Goal: Find specific page/section: Find specific page/section

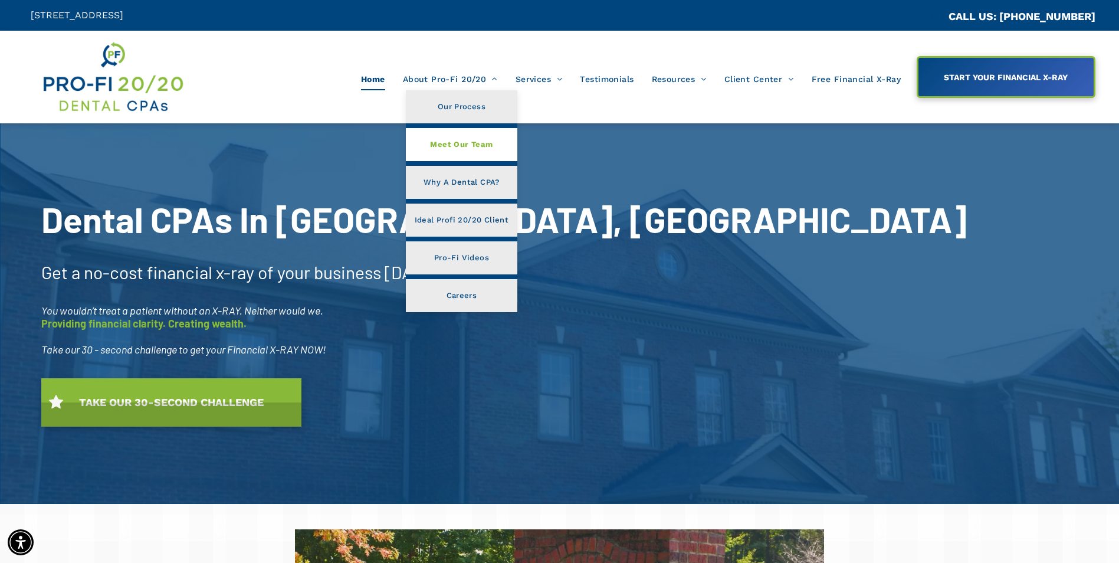
click at [447, 146] on span "Meet Our Team" at bounding box center [461, 144] width 63 height 15
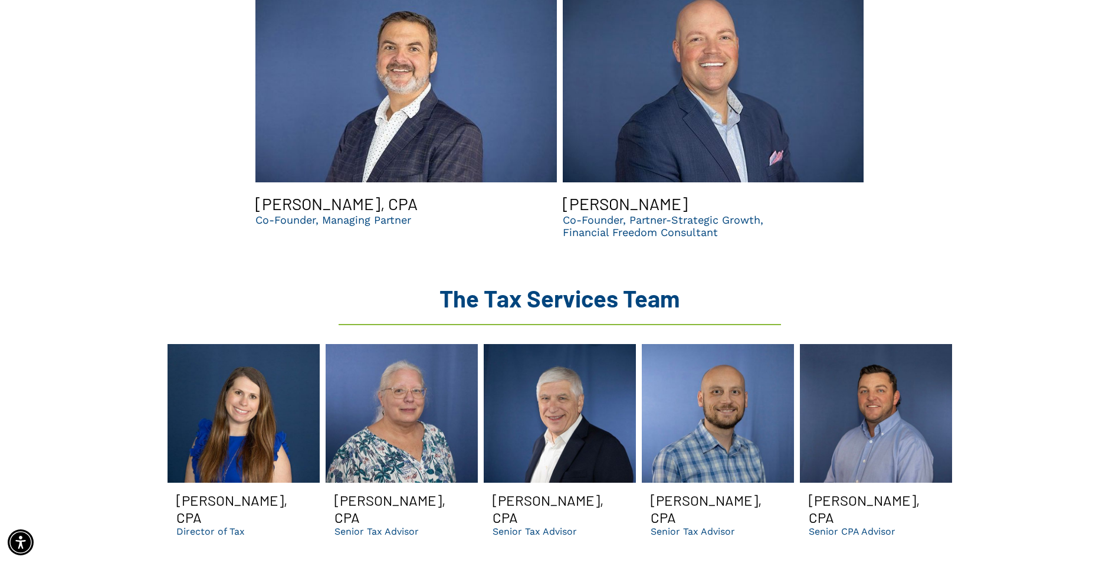
scroll to position [1298, 0]
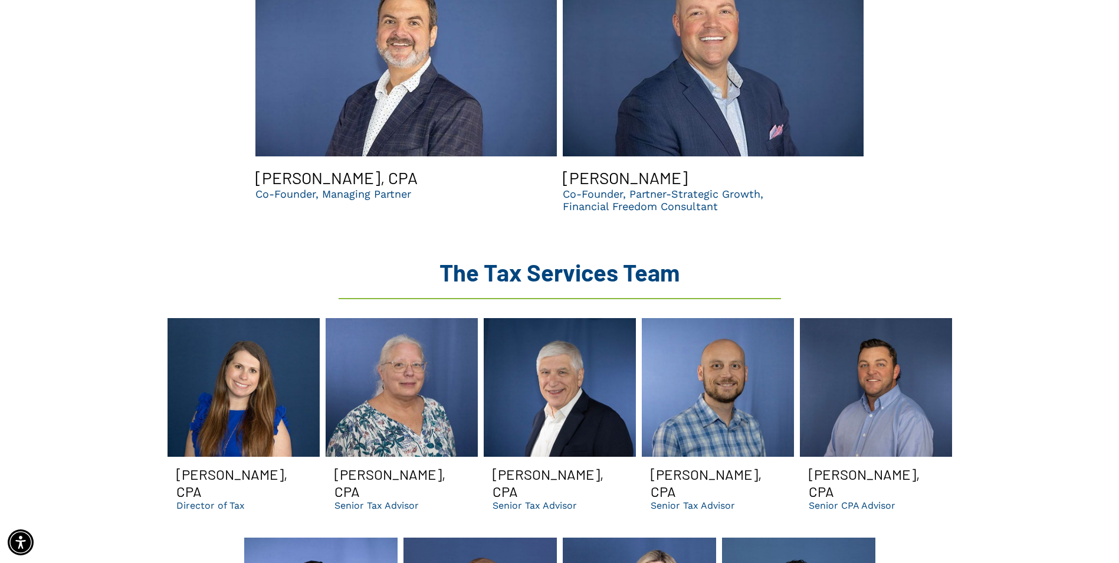
drag, startPoint x: 201, startPoint y: 468, endPoint x: 169, endPoint y: 457, distance: 34.0
click at [169, 457] on span "[PERSON_NAME], CPA Director of Tax" at bounding box center [244, 488] width 152 height 63
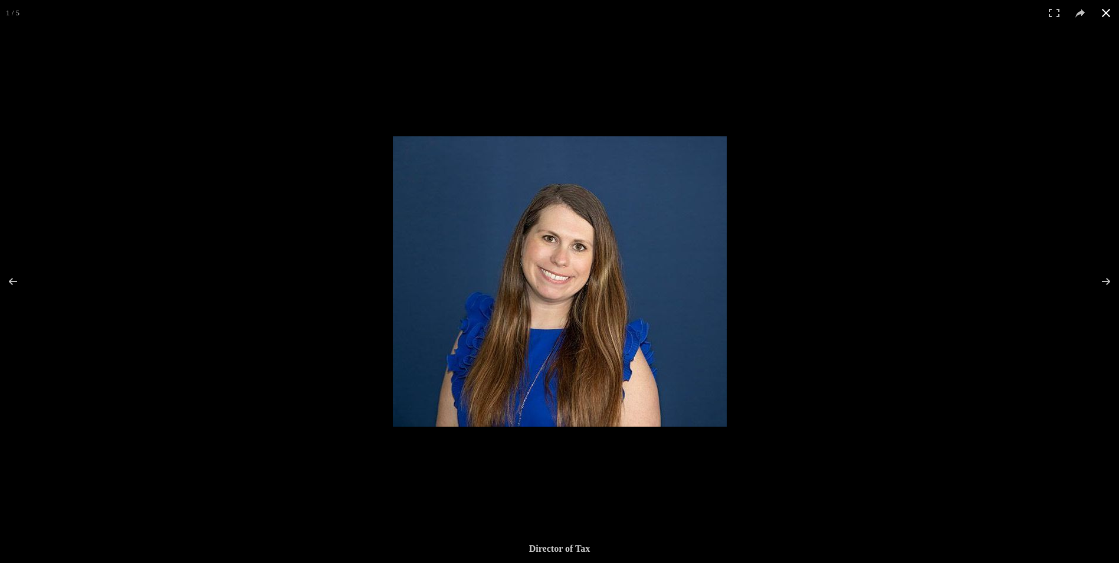
click at [1097, 12] on button at bounding box center [1106, 13] width 26 height 26
